Goal: Information Seeking & Learning: Check status

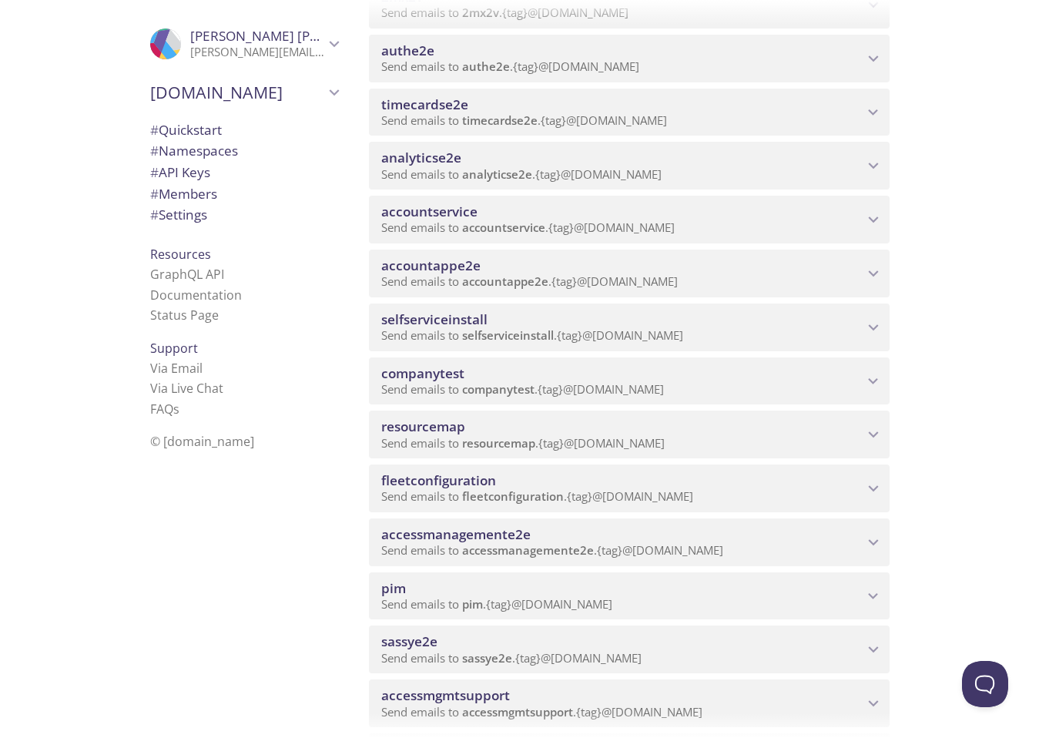
scroll to position [287, 0]
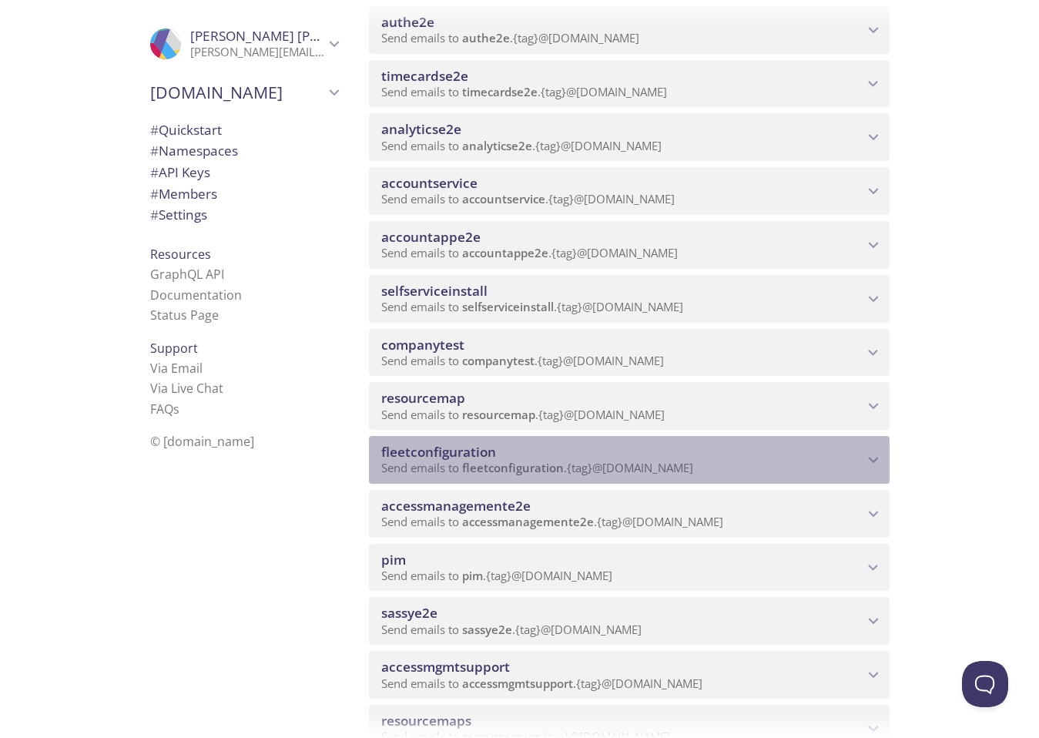
click at [746, 463] on p "Send emails to fleetconfiguration . {tag} @[DOMAIN_NAME]" at bounding box center [622, 468] width 482 height 15
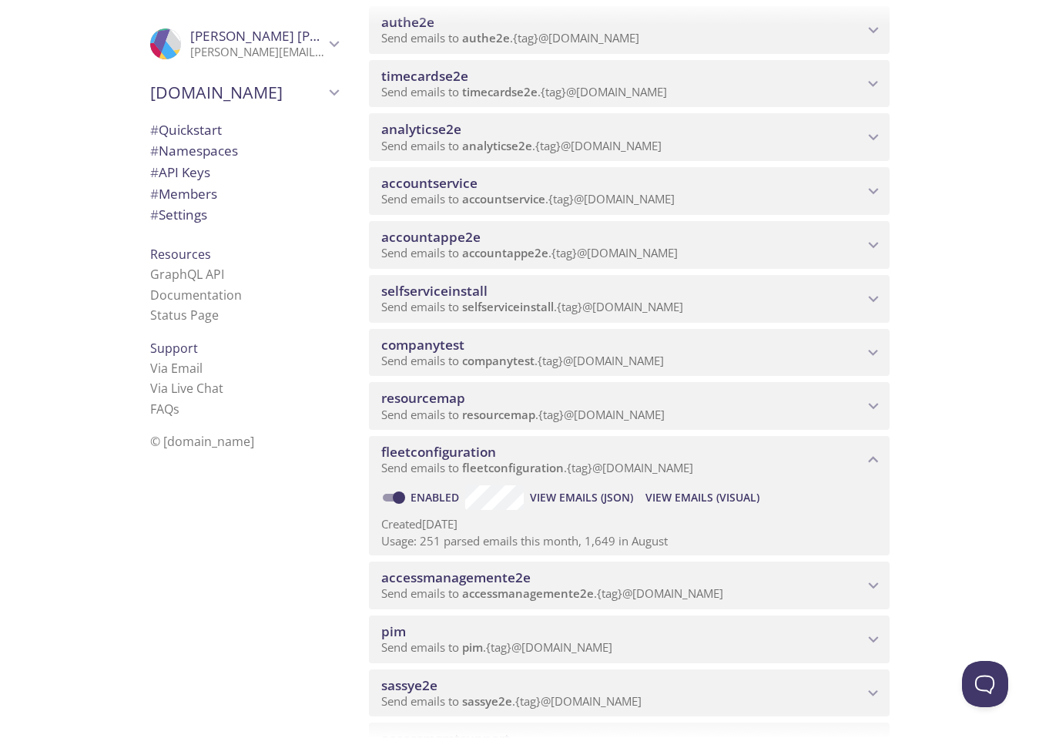
click at [670, 498] on span "View Emails (Visual)" at bounding box center [702, 497] width 114 height 18
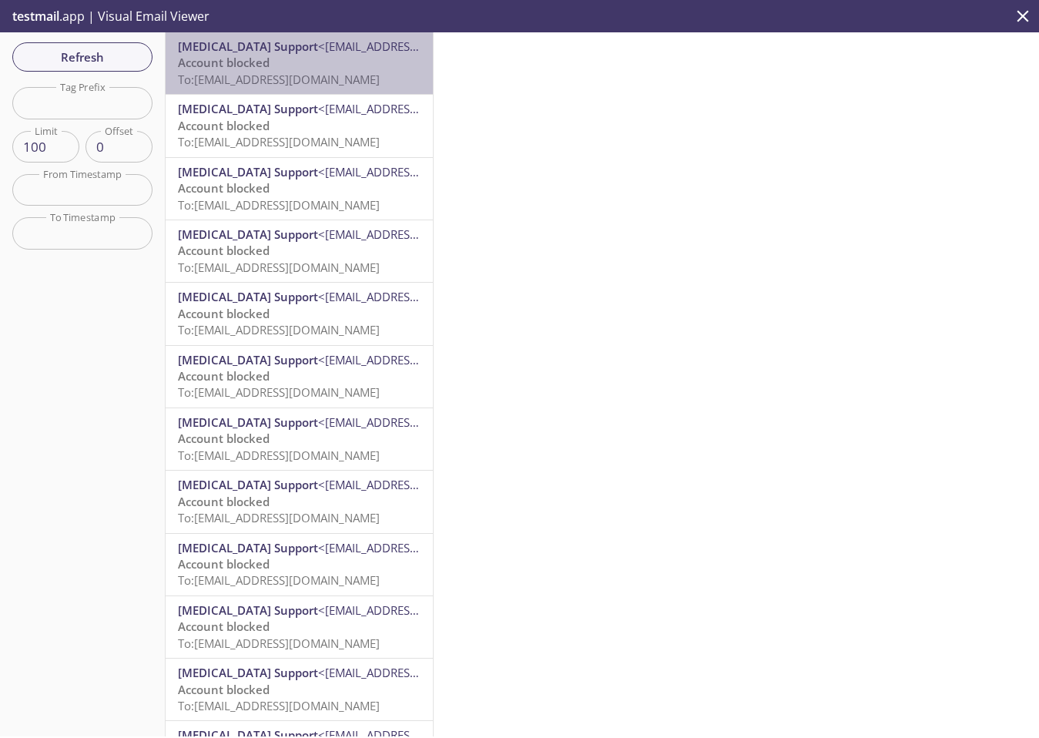
click at [307, 73] on span "To: [EMAIL_ADDRESS][DOMAIN_NAME]" at bounding box center [279, 79] width 202 height 15
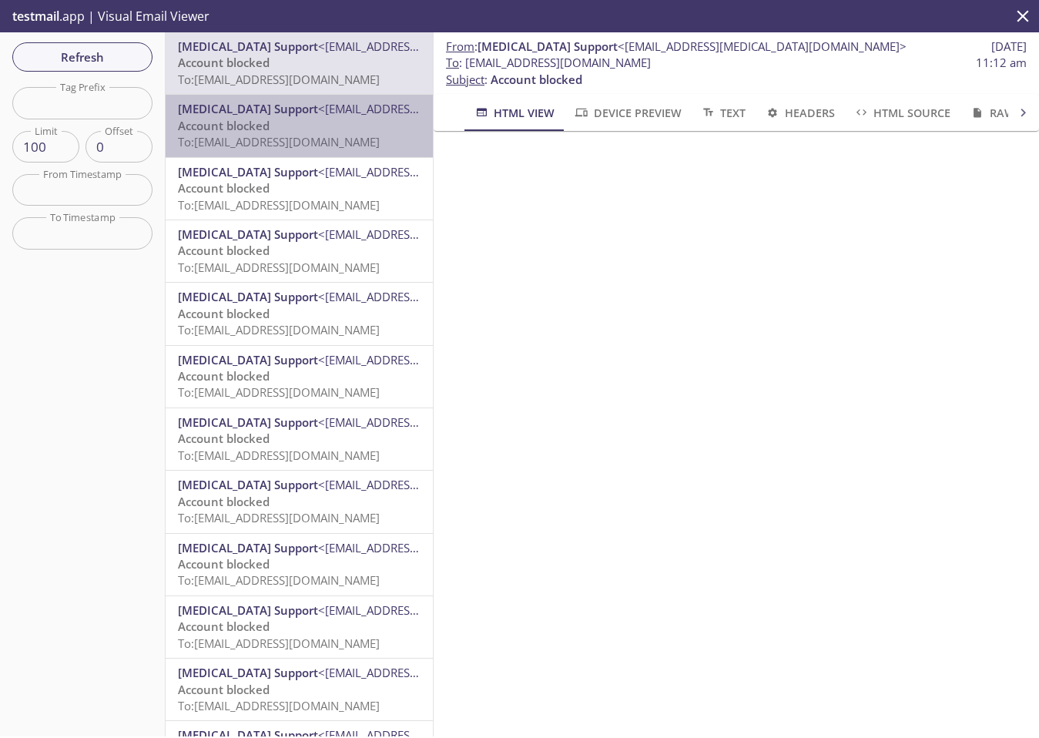
click at [345, 137] on span "To: [EMAIL_ADDRESS][DOMAIN_NAME]" at bounding box center [279, 141] width 202 height 15
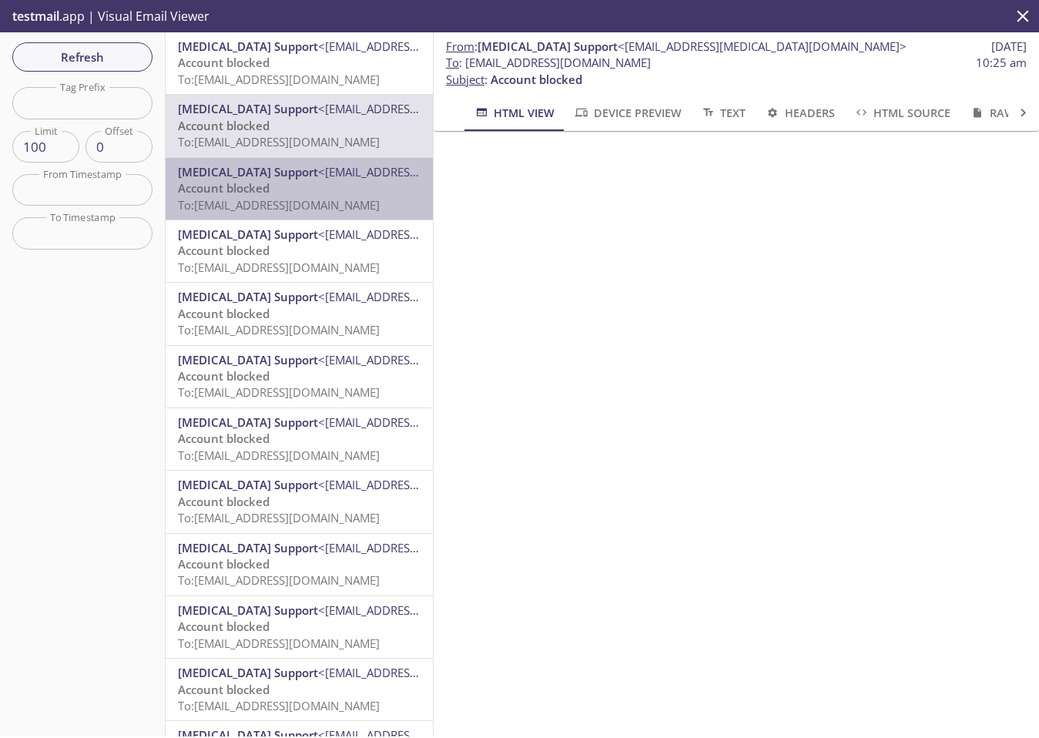
click at [299, 209] on span "To: [EMAIL_ADDRESS][DOMAIN_NAME]" at bounding box center [279, 204] width 202 height 15
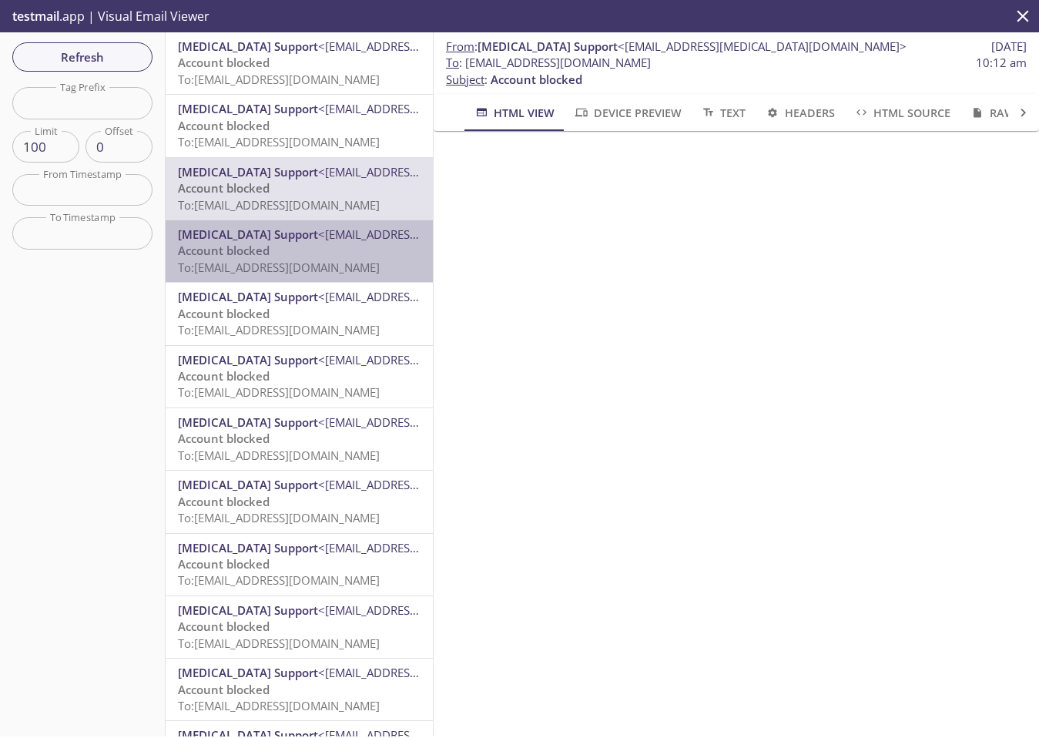
click at [320, 246] on p "Account blocked To: [EMAIL_ADDRESS][DOMAIN_NAME]" at bounding box center [299, 259] width 243 height 33
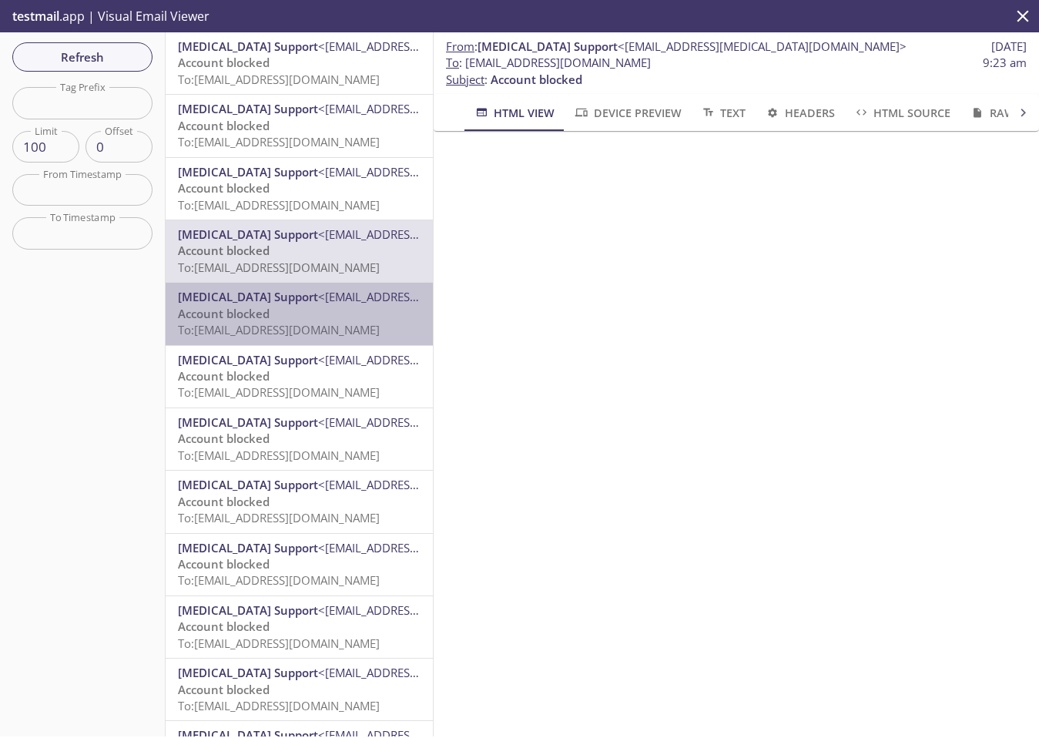
click at [335, 306] on p "Account blocked To: [EMAIL_ADDRESS][DOMAIN_NAME]" at bounding box center [299, 322] width 243 height 33
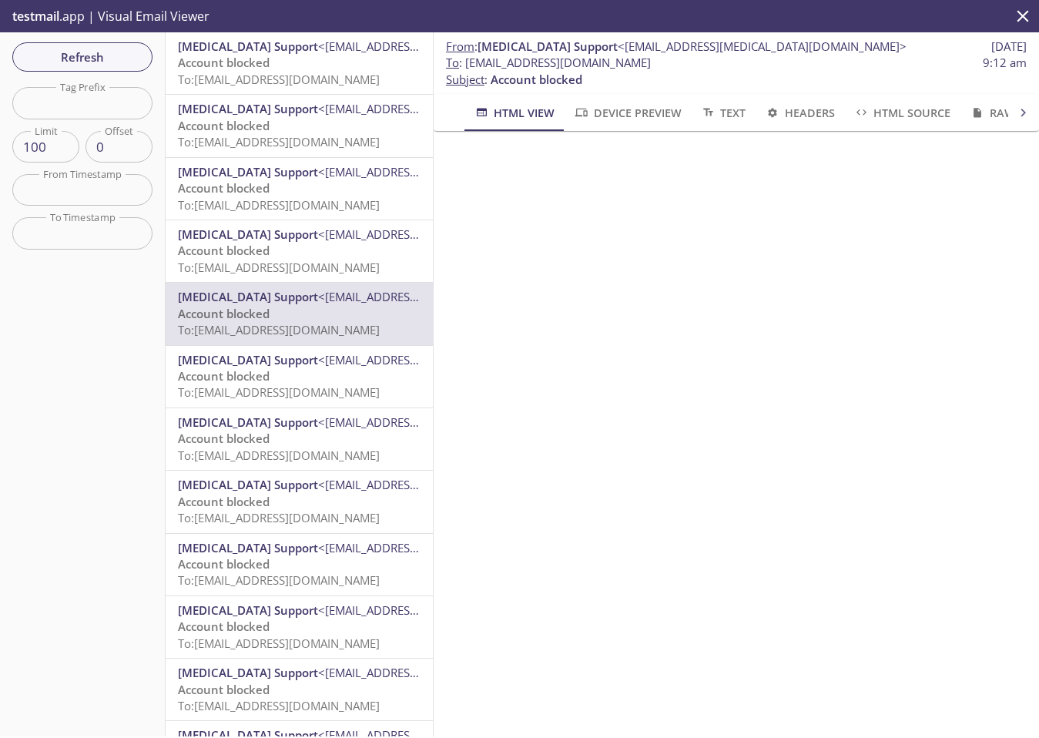
drag, startPoint x: 719, startPoint y: 63, endPoint x: 563, endPoint y: 61, distance: 156.4
click at [563, 61] on span "To : [EMAIL_ADDRESS][DOMAIN_NAME]" at bounding box center [548, 63] width 205 height 16
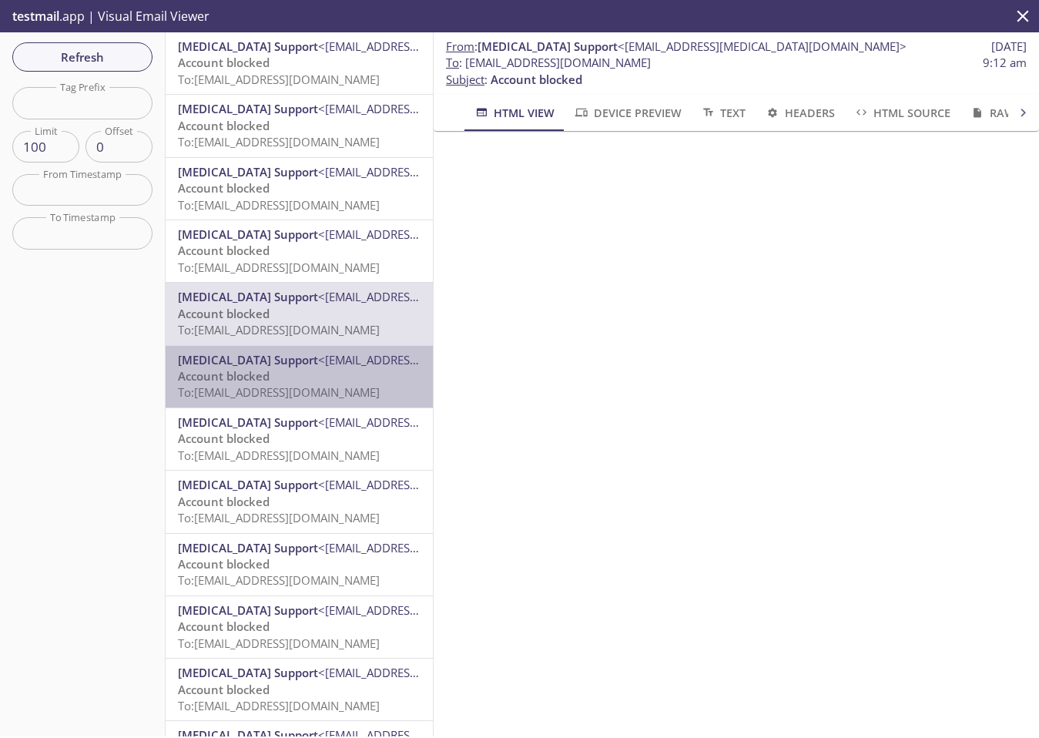
click at [300, 375] on p "Account blocked To: [EMAIL_ADDRESS][DOMAIN_NAME]" at bounding box center [299, 384] width 243 height 33
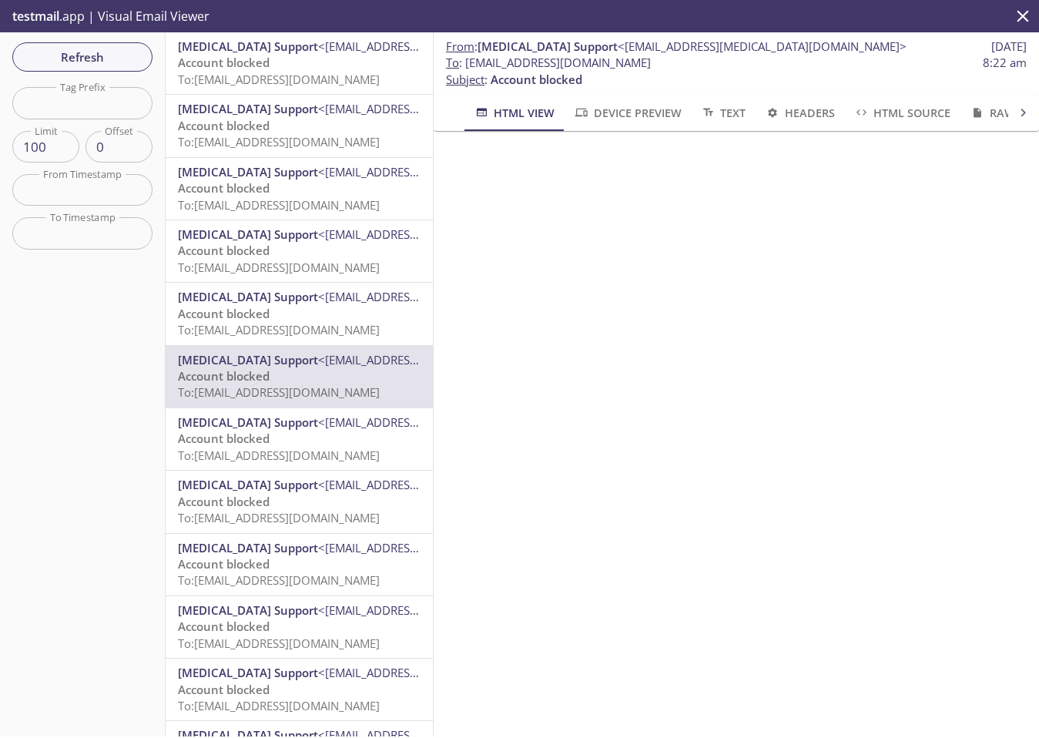
click at [315, 454] on span "To: [EMAIL_ADDRESS][DOMAIN_NAME]" at bounding box center [279, 454] width 202 height 15
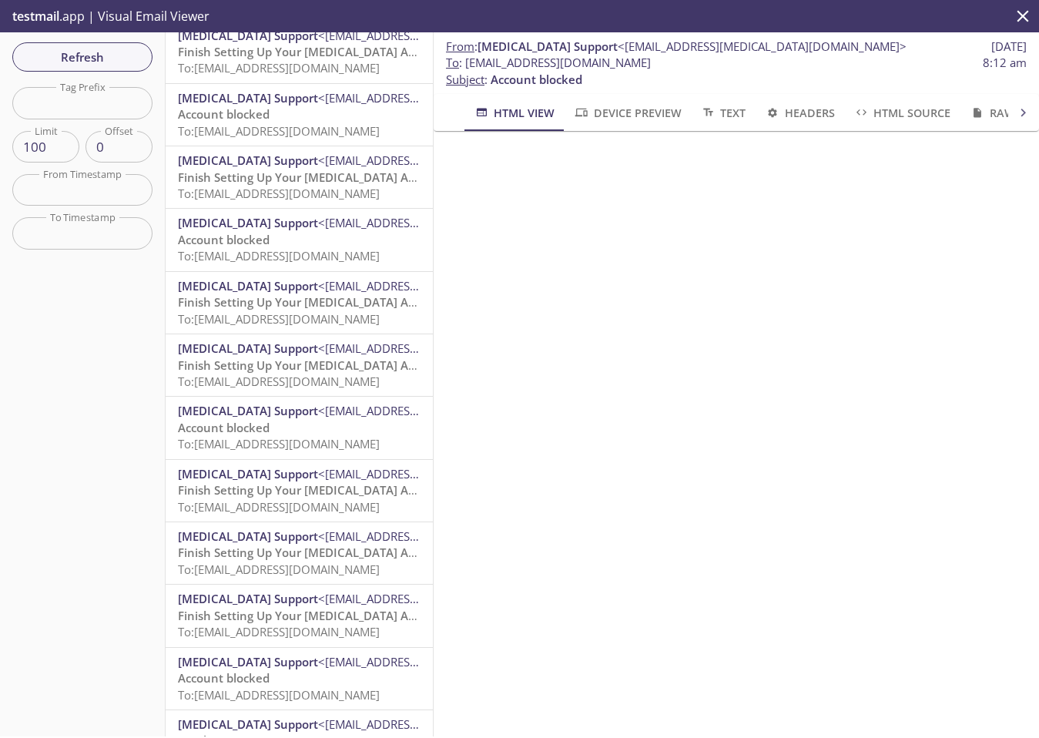
scroll to position [1850, 0]
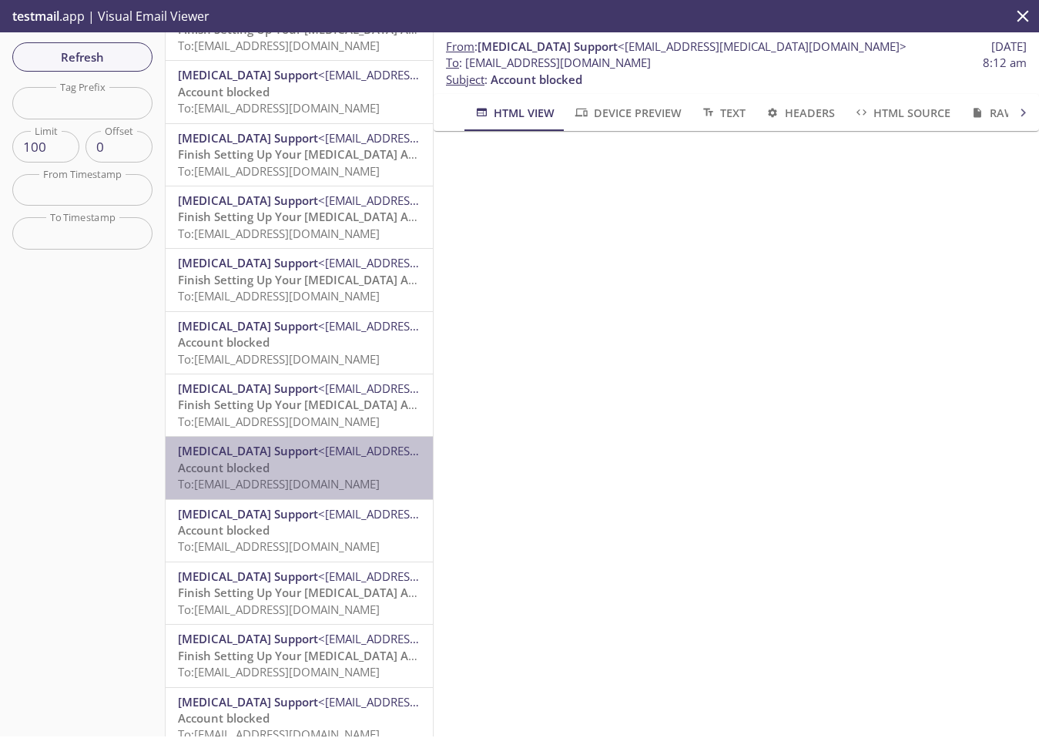
click at [318, 454] on span "<[EMAIL_ADDRESS][MEDICAL_DATA][DOMAIN_NAME]>" at bounding box center [462, 450] width 289 height 15
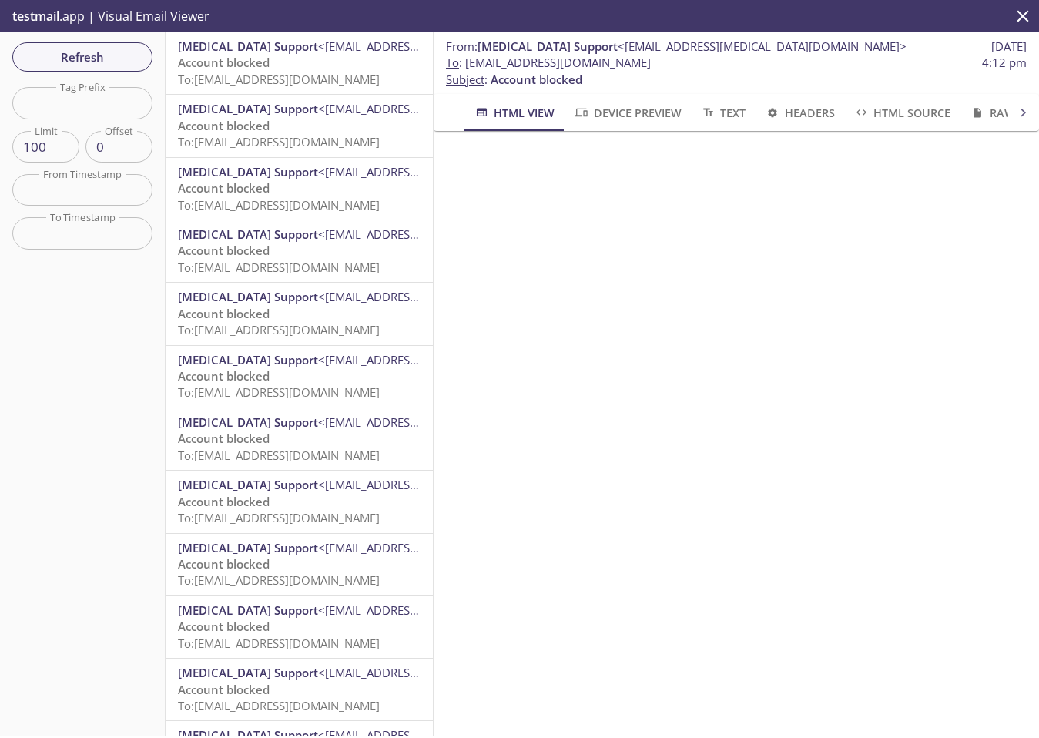
click at [870, 20] on div "testmail .app | Visual Email Viewer" at bounding box center [519, 16] width 1039 height 32
click at [353, 139] on span "To: [EMAIL_ADDRESS][DOMAIN_NAME]" at bounding box center [279, 141] width 202 height 15
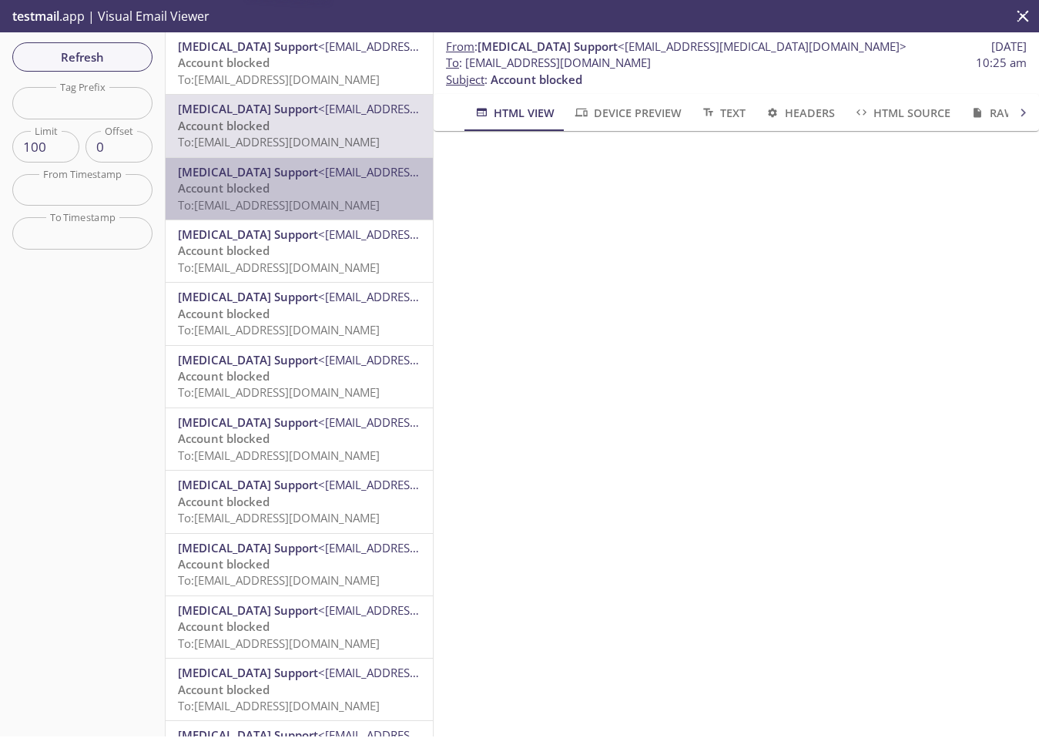
click at [347, 201] on span "To: [EMAIL_ADDRESS][DOMAIN_NAME]" at bounding box center [279, 204] width 202 height 15
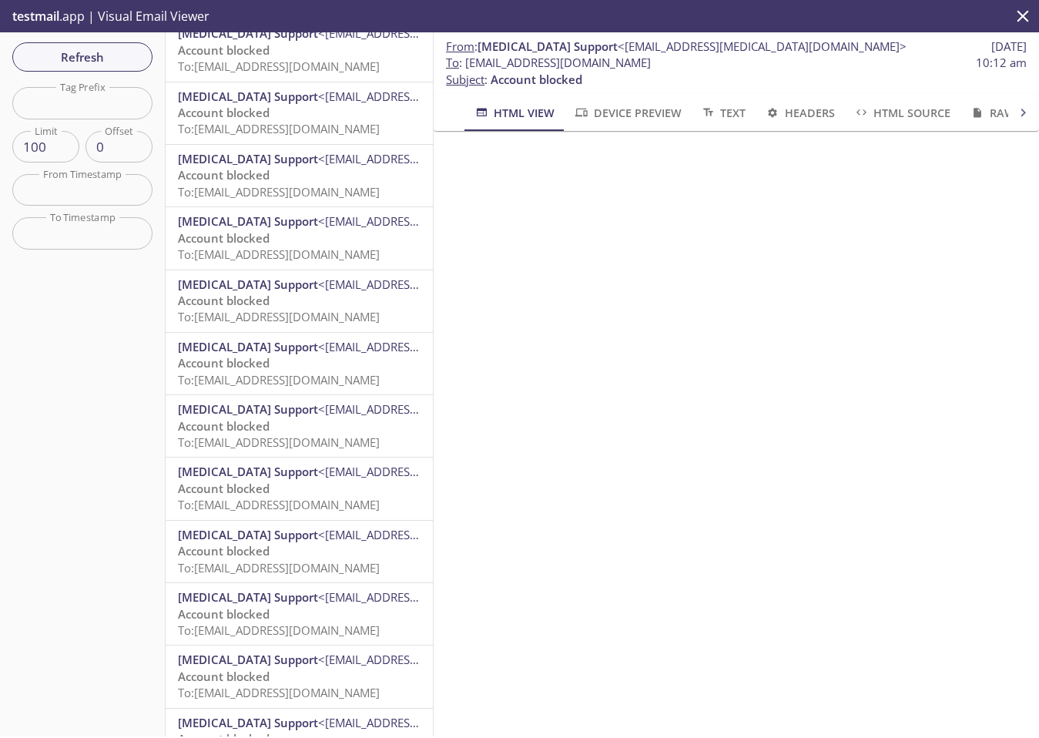
scroll to position [269, 0]
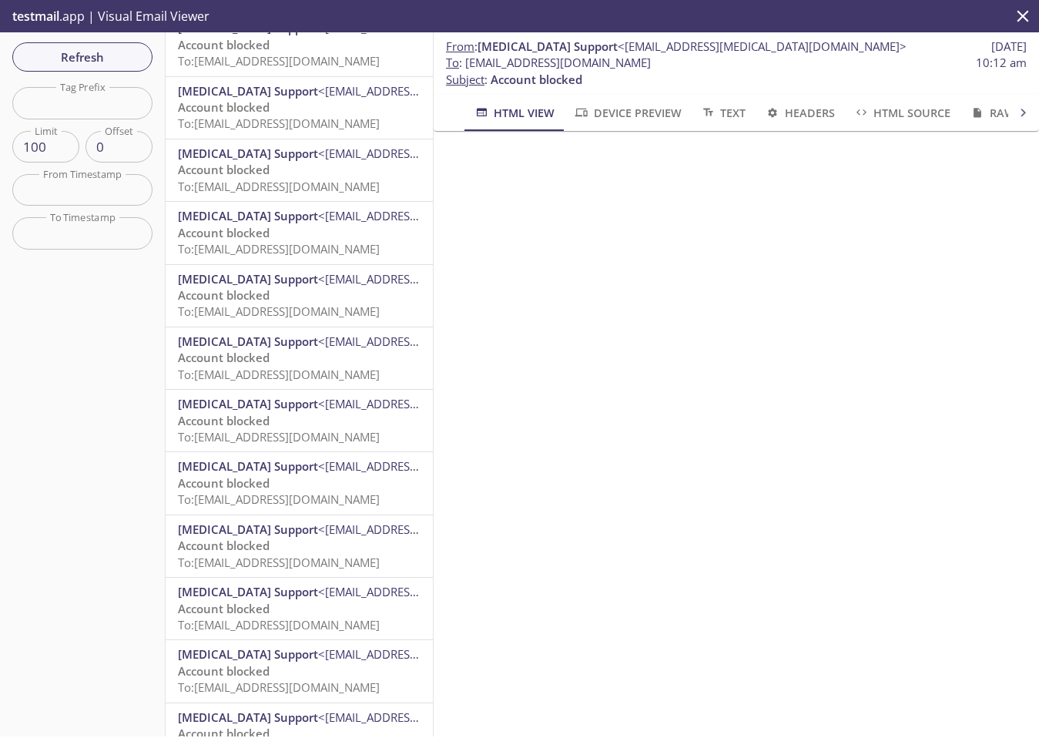
click at [342, 427] on p "Account blocked To: [EMAIL_ADDRESS][DOMAIN_NAME]" at bounding box center [299, 429] width 243 height 33
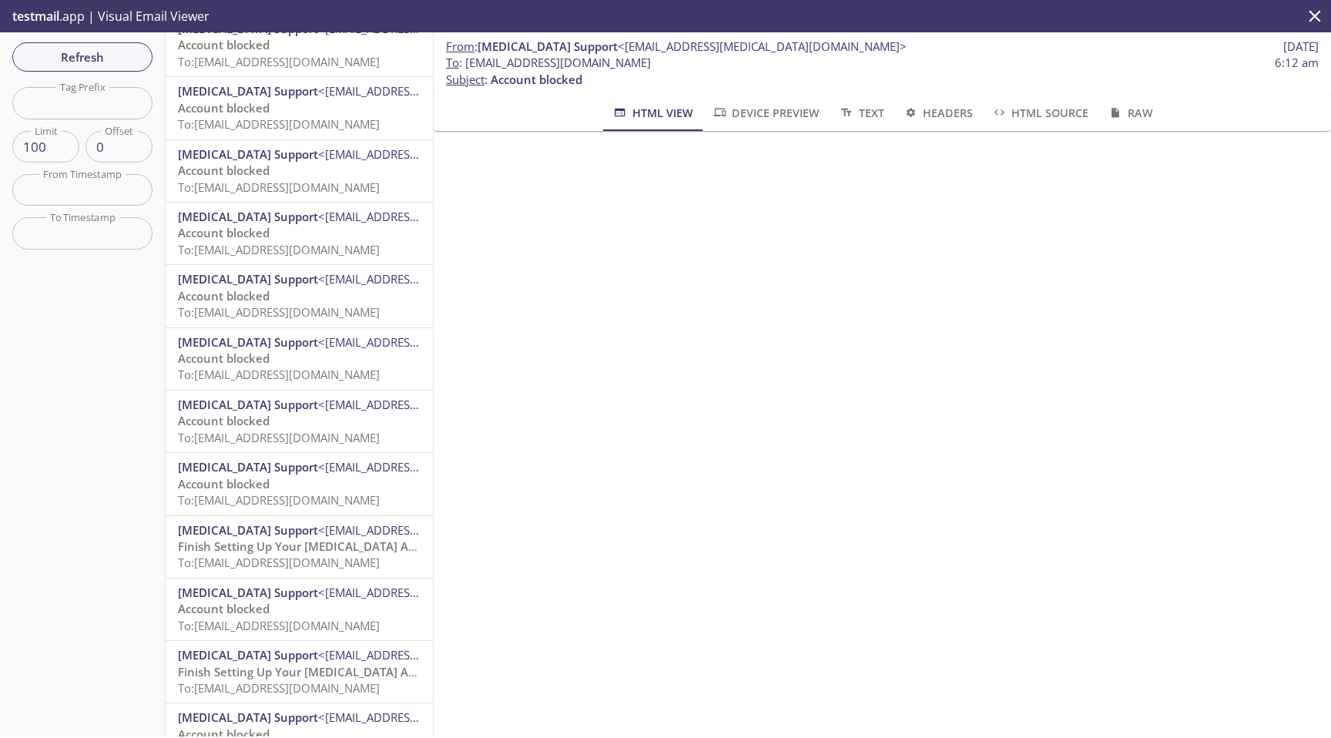
scroll to position [1028, 0]
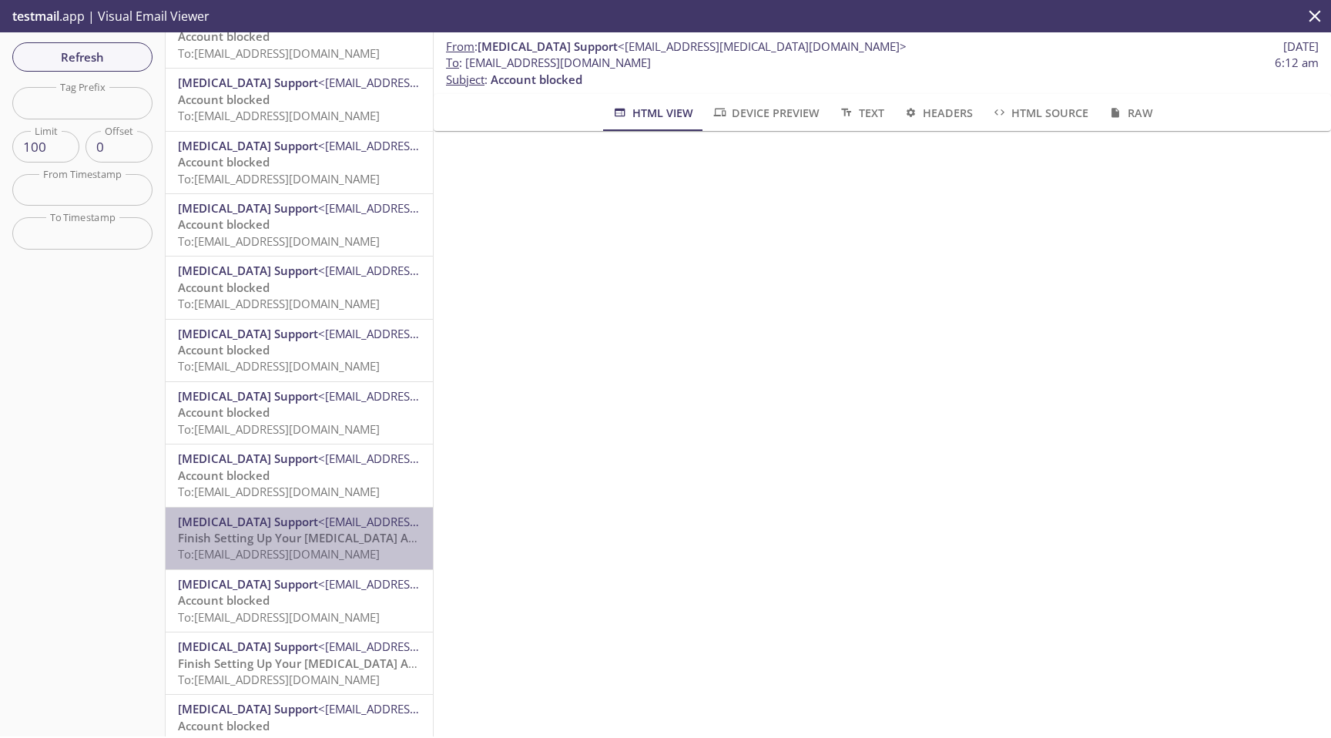
click at [355, 553] on span "To: [EMAIL_ADDRESS][DOMAIN_NAME]" at bounding box center [279, 553] width 202 height 15
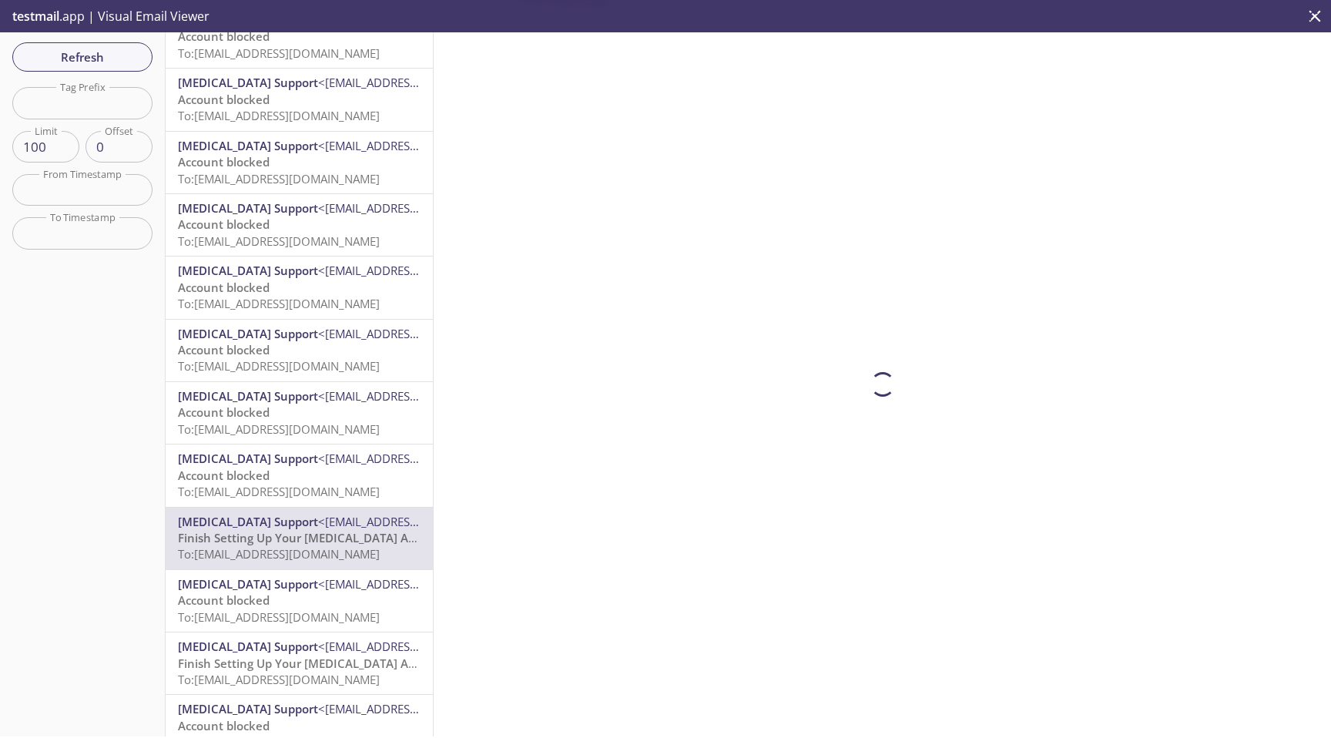
click at [349, 484] on p "Account blocked To: [EMAIL_ADDRESS][DOMAIN_NAME]" at bounding box center [299, 484] width 243 height 33
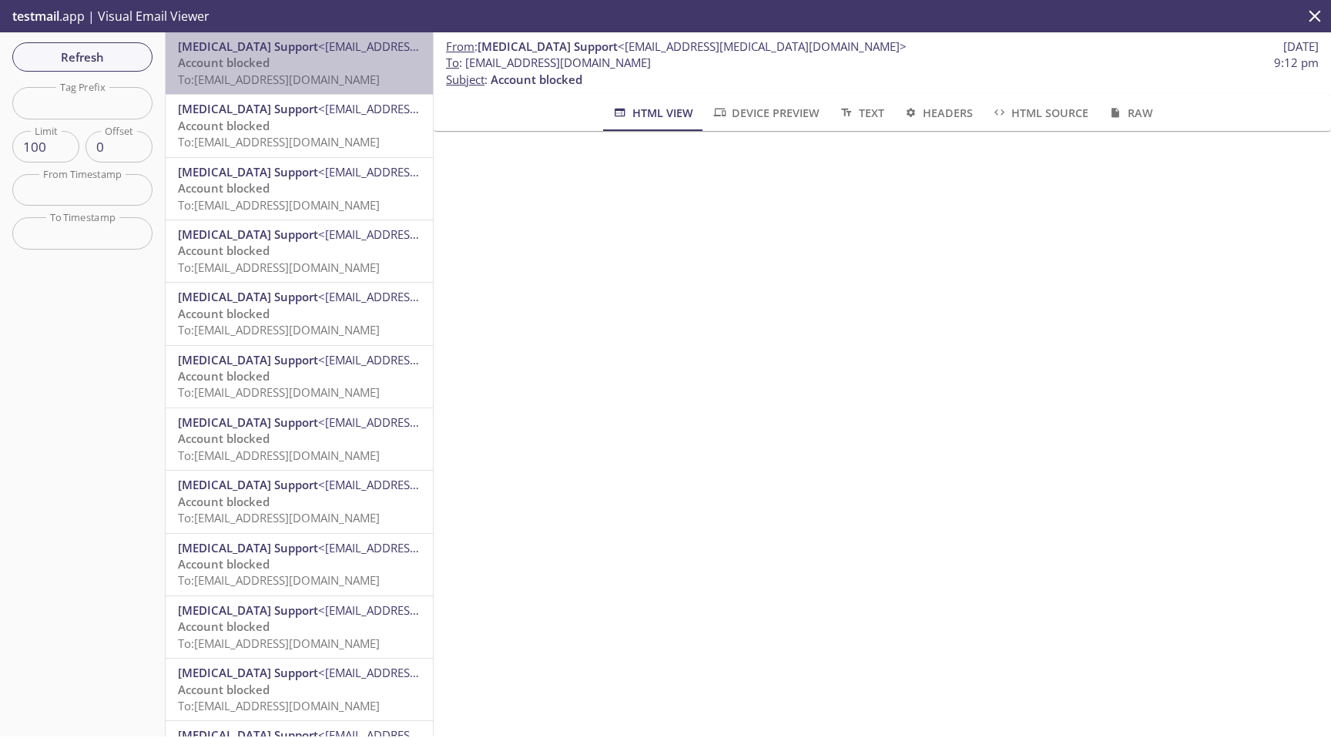
click at [323, 90] on div "[MEDICAL_DATA] Support <[EMAIL_ADDRESS][MEDICAL_DATA][DOMAIN_NAME]> Account blo…" at bounding box center [299, 63] width 267 height 62
